Goal: Task Accomplishment & Management: Use online tool/utility

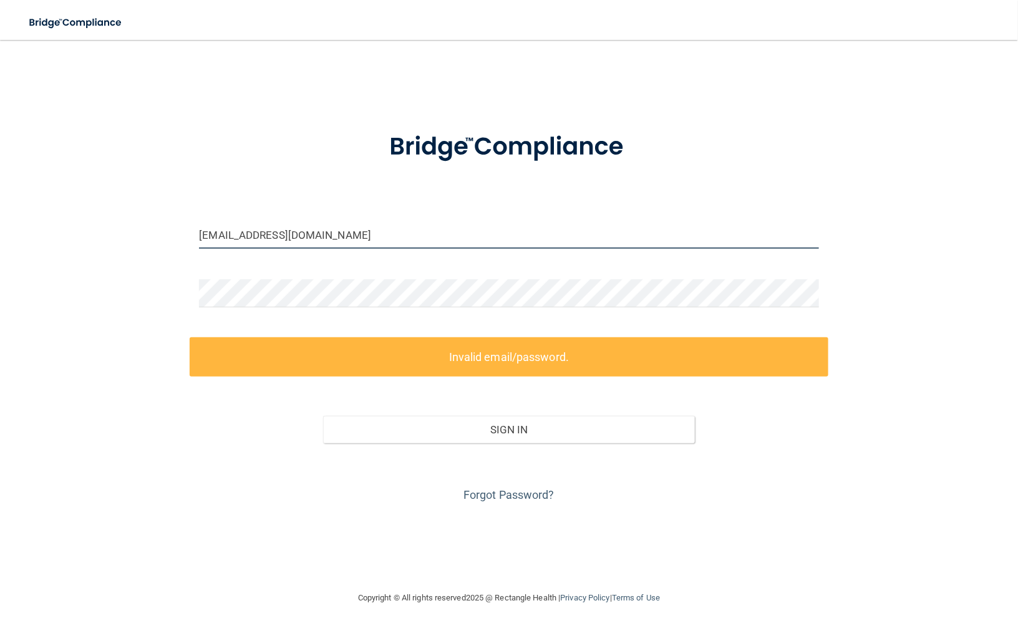
drag, startPoint x: 483, startPoint y: 242, endPoint x: 74, endPoint y: 247, distance: 409.8
click at [74, 247] on div "[EMAIL_ADDRESS][DOMAIN_NAME] Invalid email/password. You don't have permission …" at bounding box center [509, 315] width 968 height 526
type input "[EMAIL_ADDRESS][DOMAIN_NAME]"
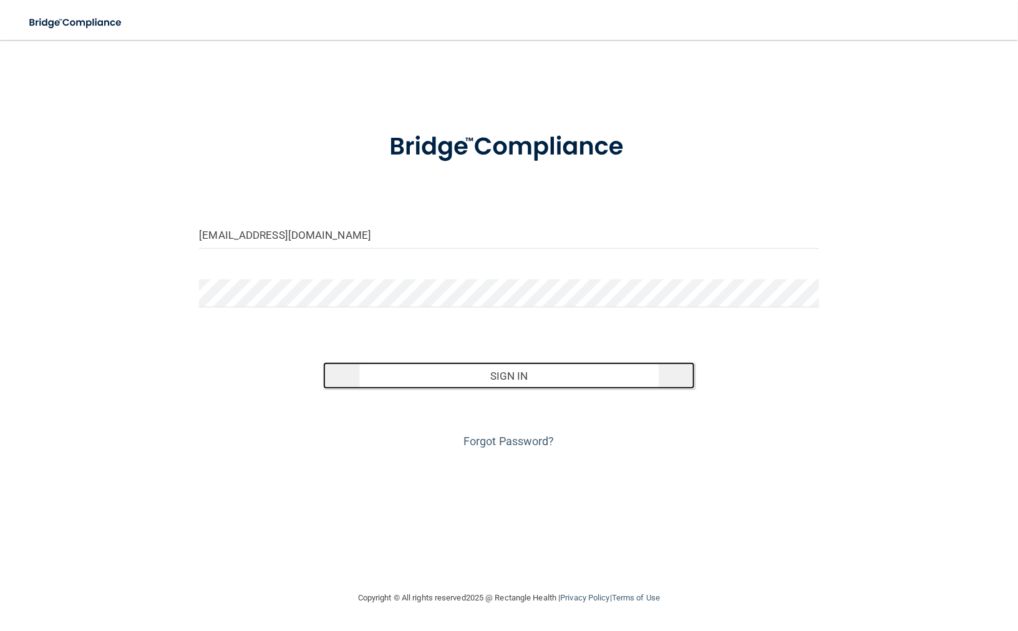
click at [417, 374] on button "Sign In" at bounding box center [509, 375] width 372 height 27
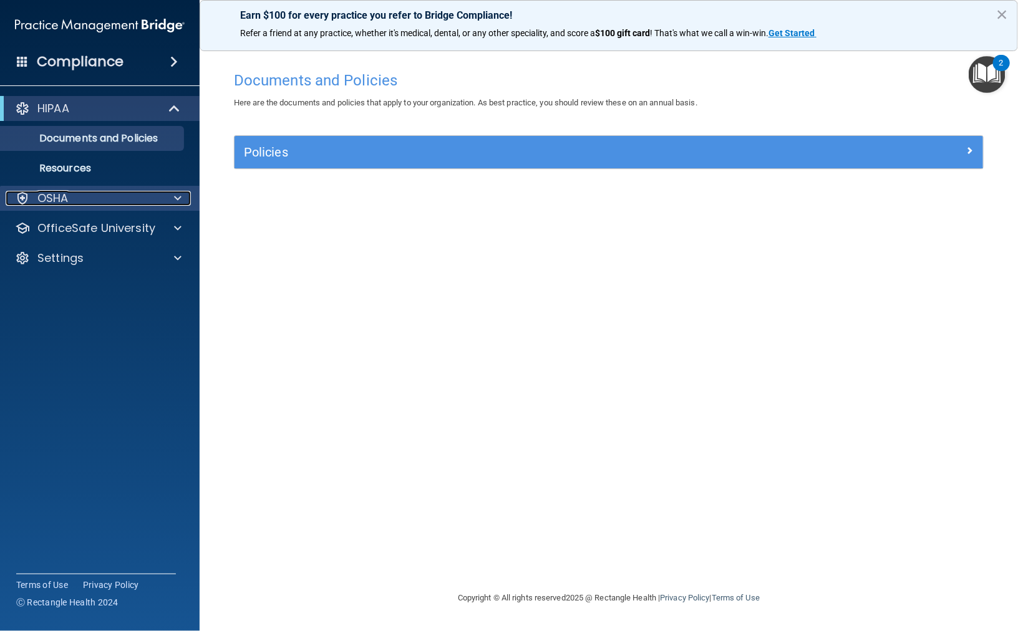
click at [183, 198] on div at bounding box center [175, 198] width 31 height 15
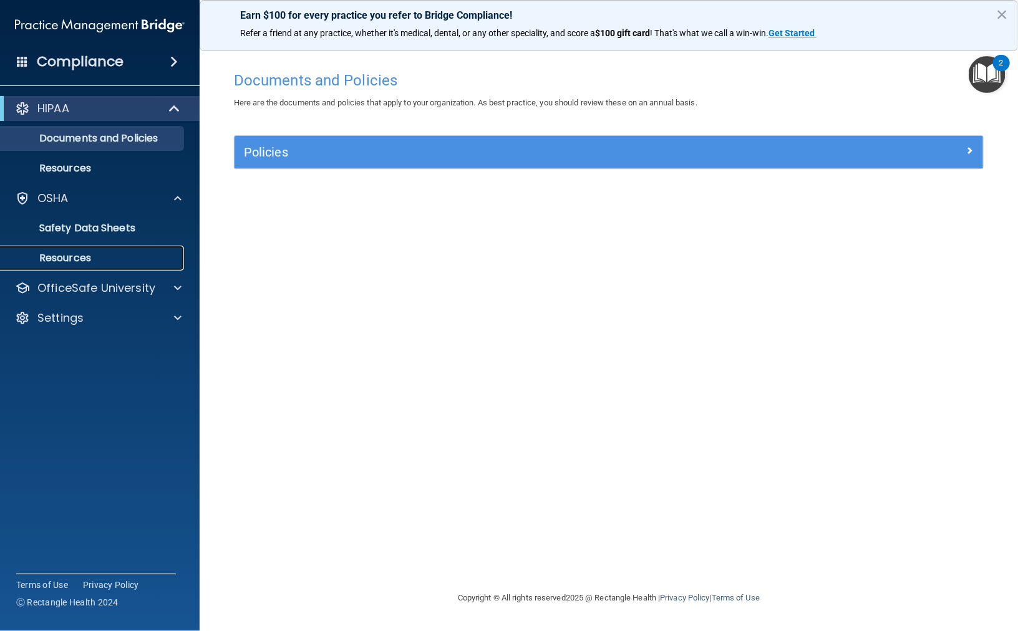
click at [175, 269] on link "Resources" at bounding box center [86, 258] width 196 height 25
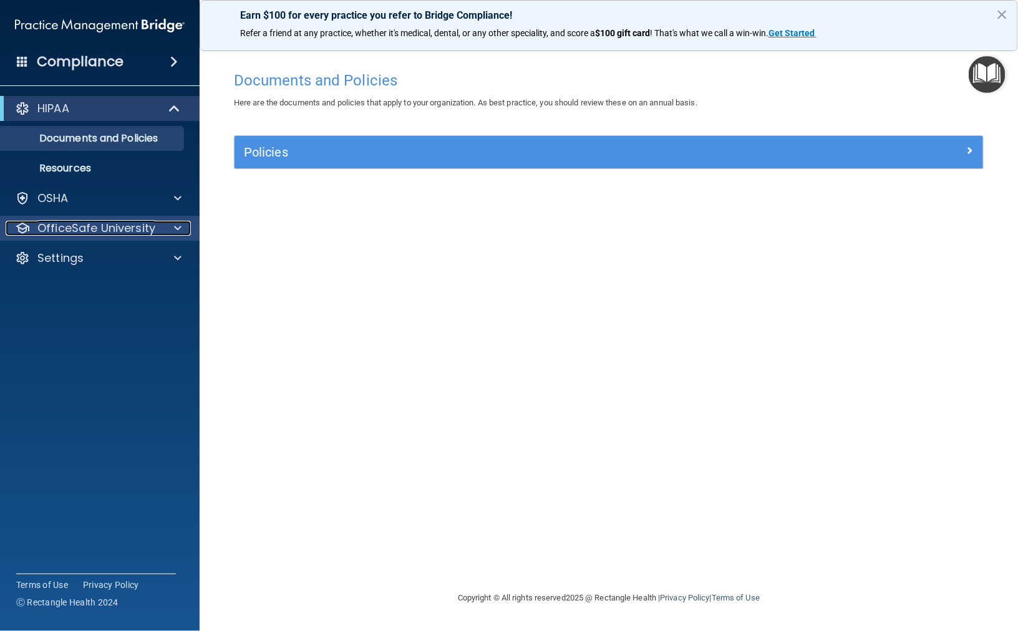
click at [174, 228] on span at bounding box center [177, 228] width 7 height 15
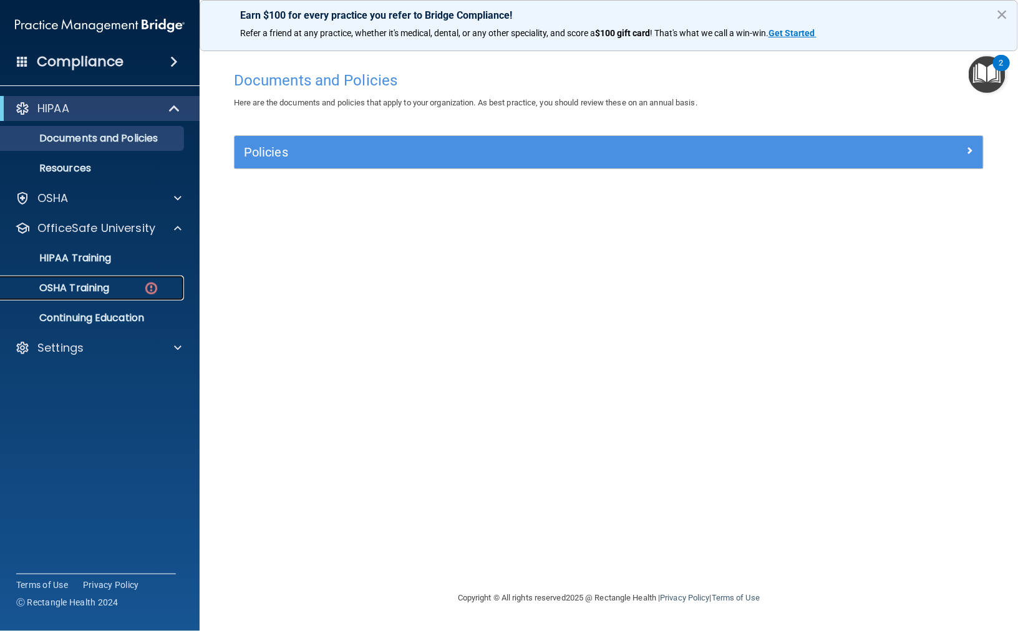
click at [138, 283] on div "OSHA Training" at bounding box center [93, 288] width 170 height 12
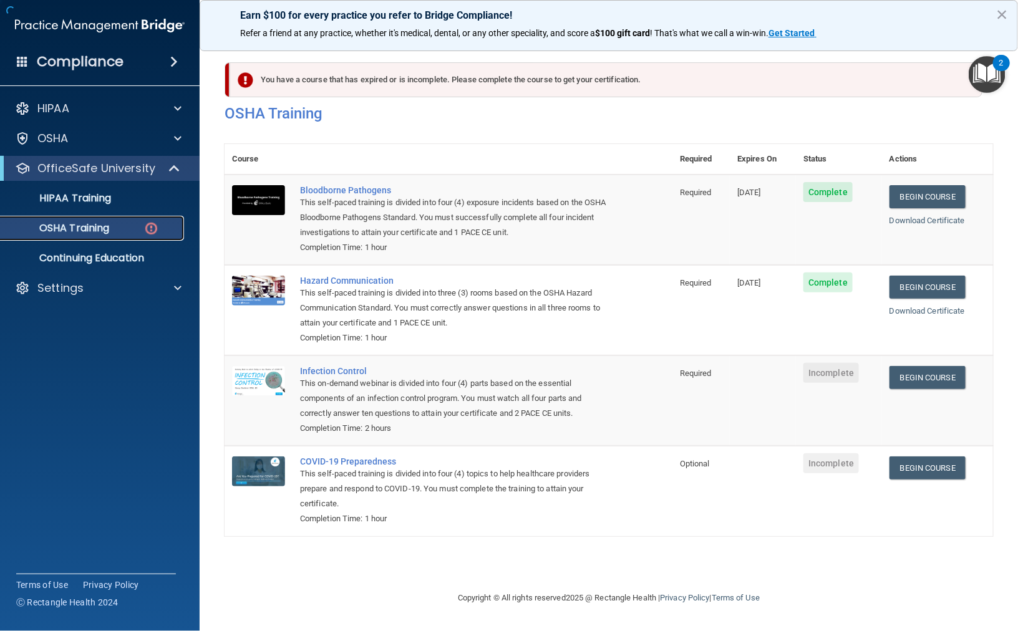
click at [149, 226] on img at bounding box center [151, 229] width 16 height 16
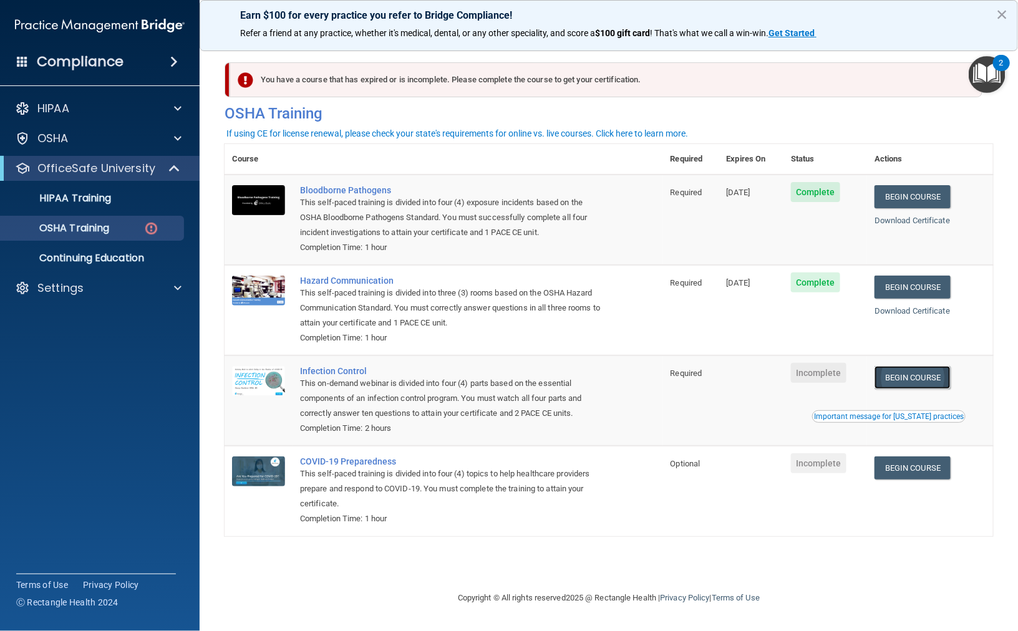
click at [902, 381] on link "Begin Course" at bounding box center [912, 377] width 76 height 23
